Goal: Find contact information: Find contact information

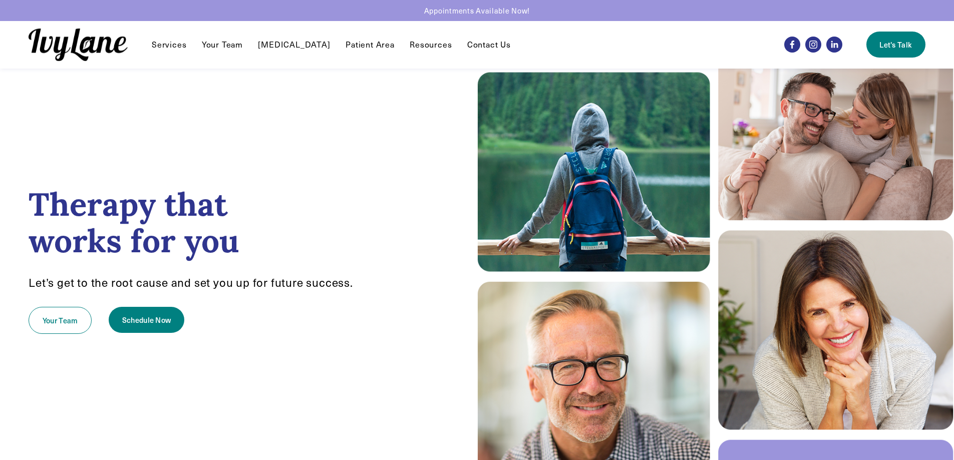
click at [225, 49] on link "Your Team" at bounding box center [222, 45] width 41 height 12
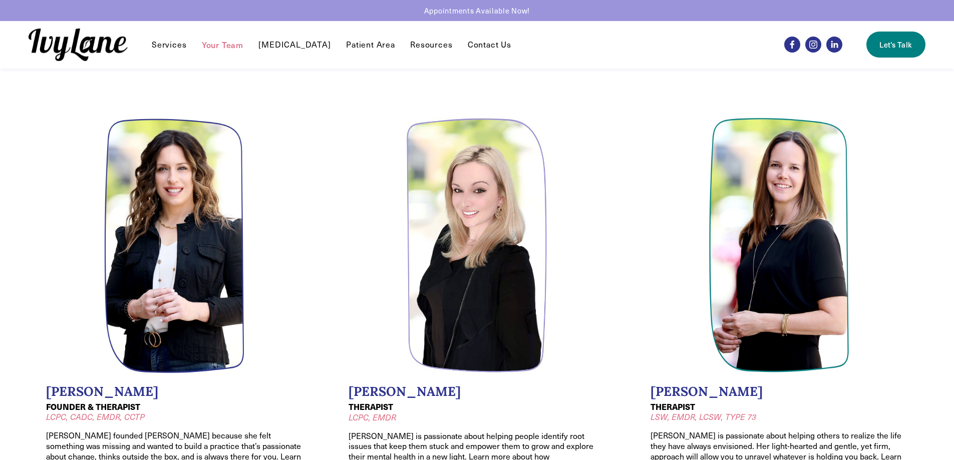
click at [469, 45] on link "Contact Us" at bounding box center [490, 45] width 44 height 12
